Goal: Check status: Check status

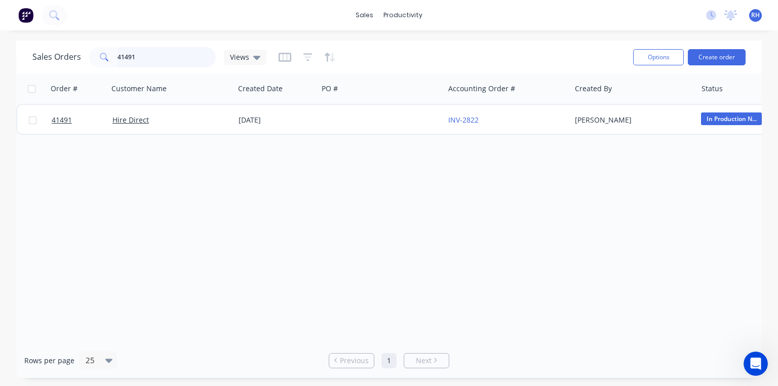
click at [176, 53] on input "41491" at bounding box center [167, 57] width 99 height 20
click at [163, 53] on input "41491" at bounding box center [167, 57] width 99 height 20
type input "4"
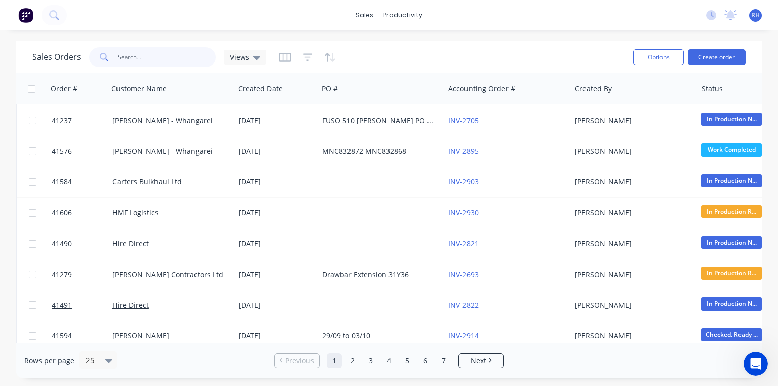
scroll to position [8, 0]
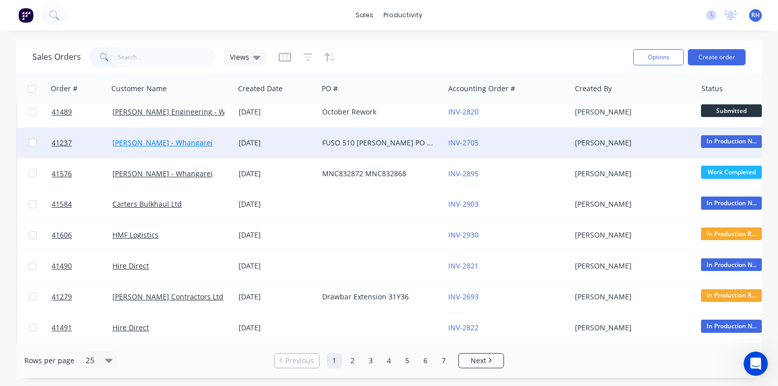
click at [187, 142] on link "[PERSON_NAME] - Whangarei" at bounding box center [163, 143] width 100 height 10
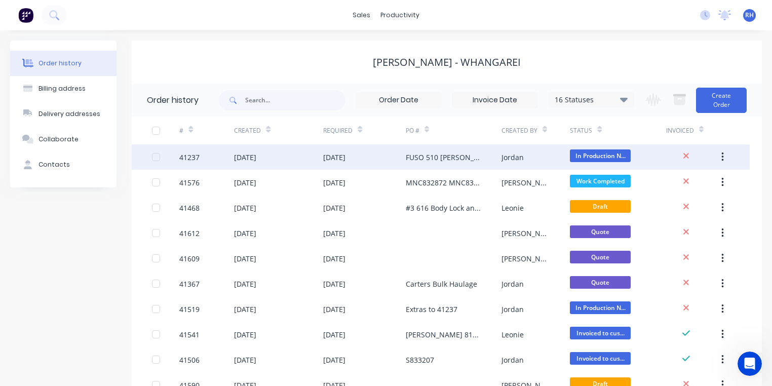
click at [418, 158] on div "FUSO 510 [PERSON_NAME] PO 825751" at bounding box center [444, 157] width 76 height 11
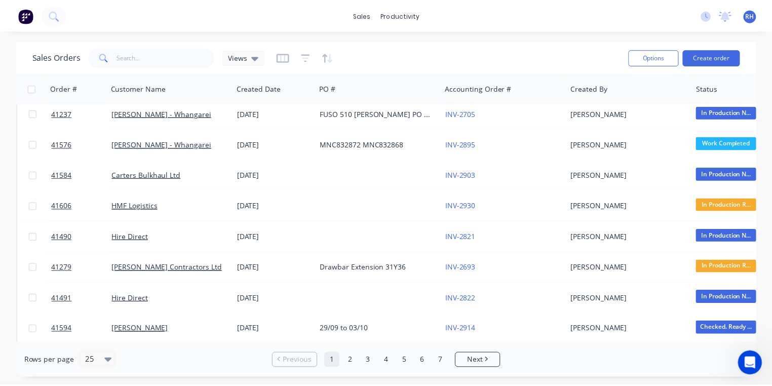
scroll to position [38, 0]
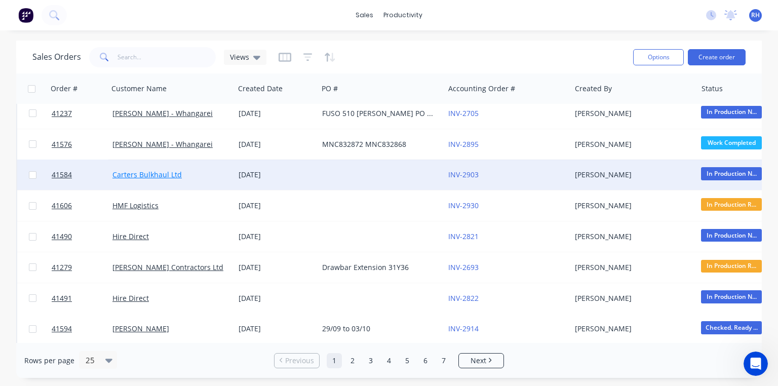
click at [158, 175] on link "Carters Bulkhaul Ltd" at bounding box center [147, 175] width 69 height 10
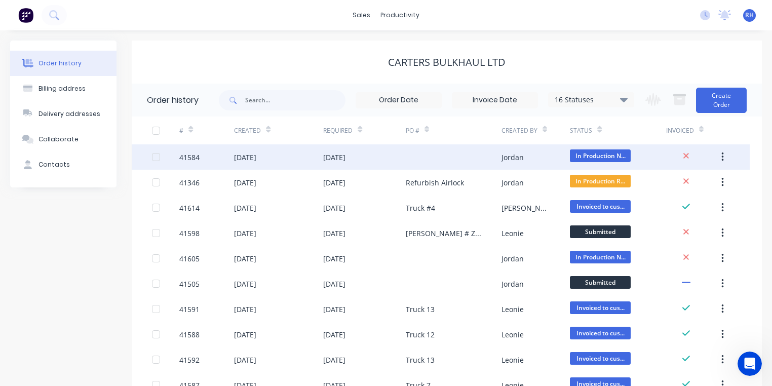
click at [253, 165] on div "[DATE]" at bounding box center [278, 156] width 89 height 25
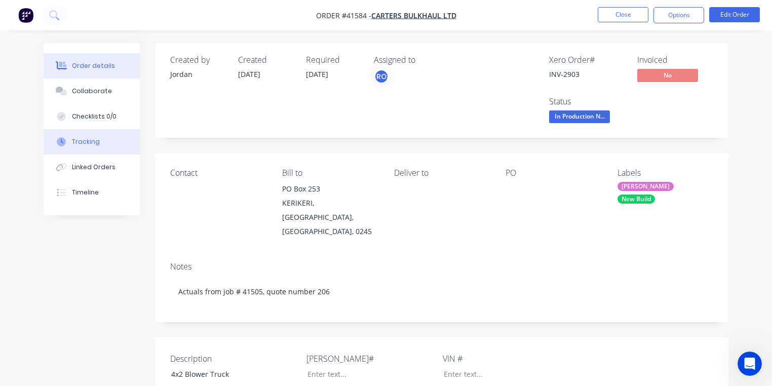
click at [103, 138] on button "Tracking" at bounding box center [92, 141] width 96 height 25
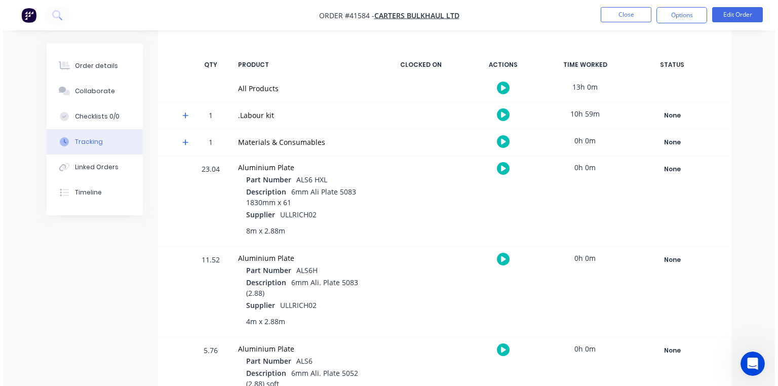
scroll to position [140, 0]
click at [181, 114] on icon at bounding box center [182, 114] width 7 height 7
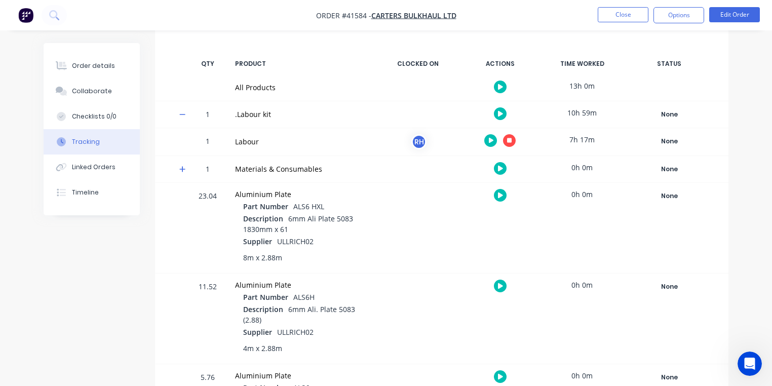
click at [509, 140] on icon "button" at bounding box center [509, 140] width 5 height 5
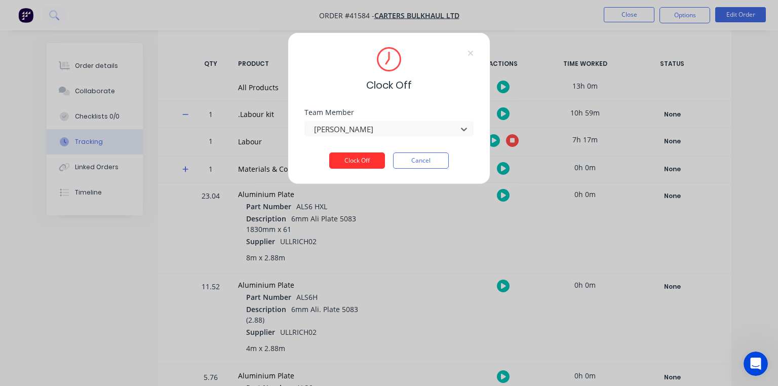
click at [361, 166] on button "Clock Off" at bounding box center [357, 161] width 56 height 16
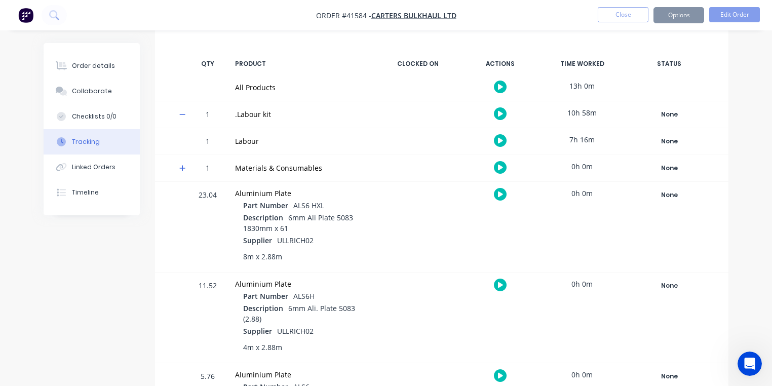
click at [501, 140] on icon "button" at bounding box center [500, 141] width 5 height 6
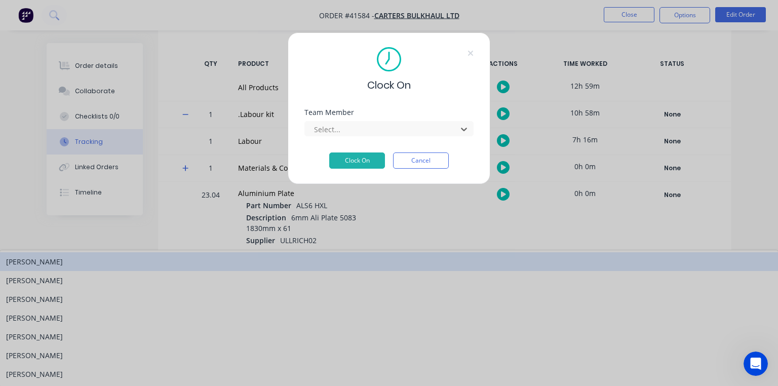
click at [373, 271] on div "[PERSON_NAME]" at bounding box center [389, 280] width 778 height 19
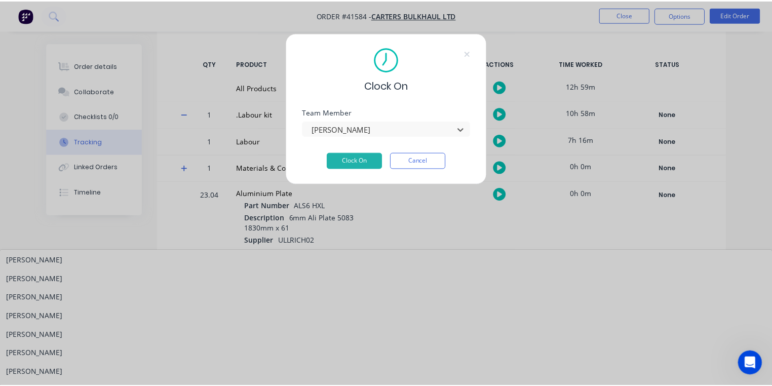
scroll to position [181, 0]
click at [352, 269] on div "[PERSON_NAME]" at bounding box center [389, 278] width 778 height 19
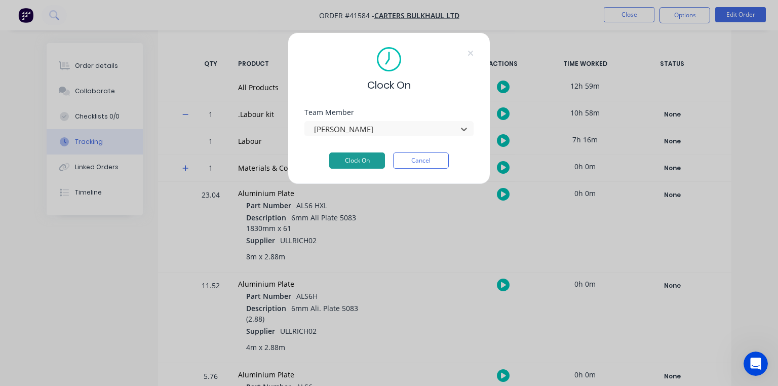
click at [358, 160] on button "Clock On" at bounding box center [357, 161] width 56 height 16
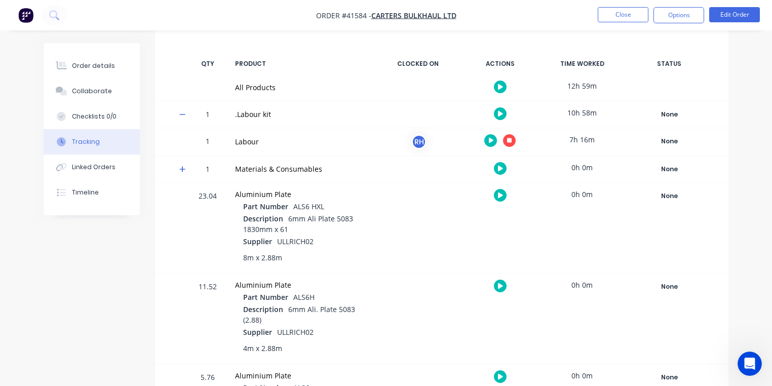
click at [27, 18] on img "button" at bounding box center [25, 15] width 15 height 15
